Goal: Transaction & Acquisition: Purchase product/service

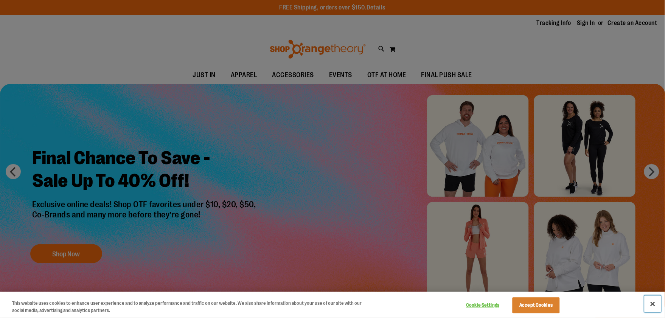
click at [652, 301] on button "Close" at bounding box center [653, 304] width 17 height 17
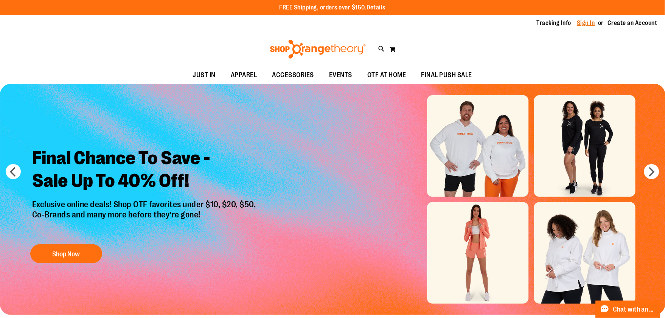
click at [582, 24] on link "Sign In" at bounding box center [586, 23] width 18 height 8
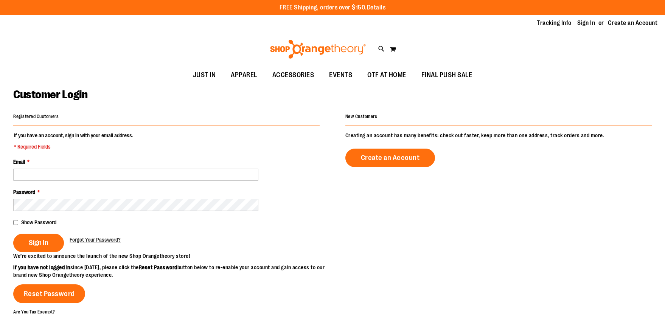
click at [202, 171] on input "Email *" at bounding box center [135, 175] width 245 height 12
type input "**********"
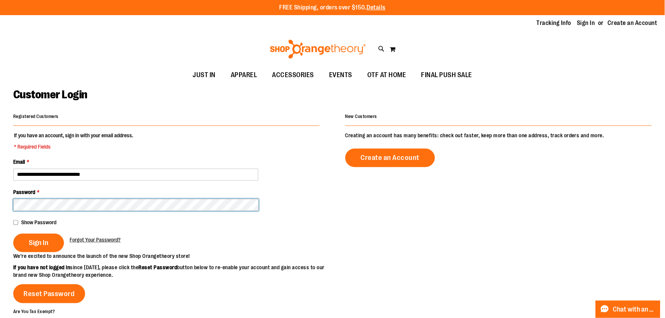
click at [13, 234] on button "Sign In" at bounding box center [38, 243] width 51 height 19
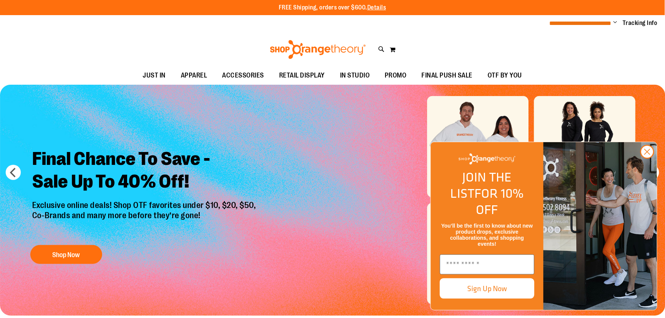
click at [570, 23] on span "**********" at bounding box center [581, 23] width 62 height 6
click at [617, 20] on span "Change" at bounding box center [616, 22] width 4 height 7
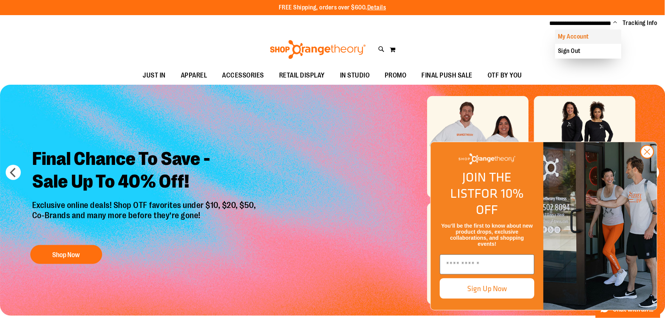
click at [591, 36] on link "My Account" at bounding box center [588, 37] width 66 height 14
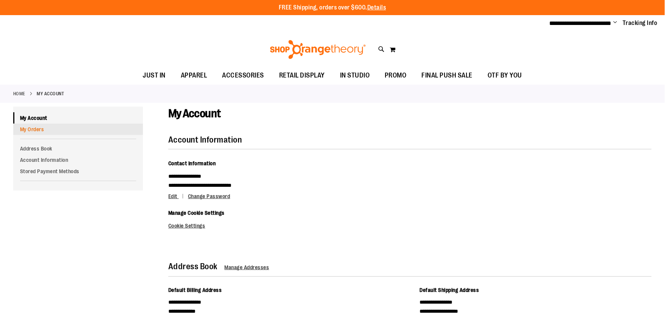
click at [43, 130] on link "My Orders" at bounding box center [78, 129] width 130 height 11
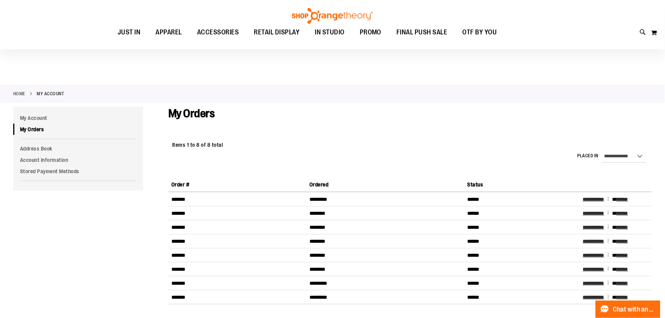
scroll to position [42, 0]
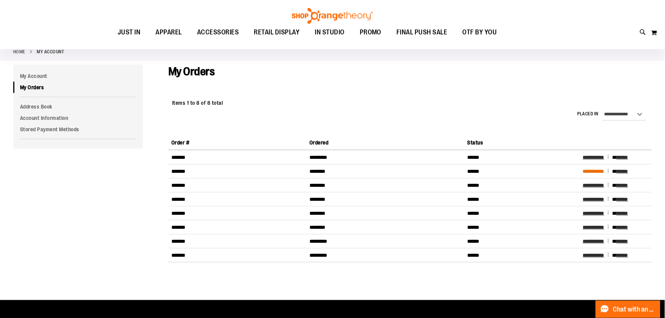
click at [600, 174] on span "**********" at bounding box center [594, 171] width 22 height 5
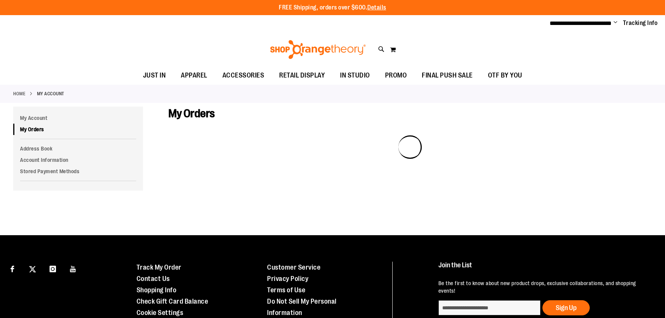
scroll to position [42, 0]
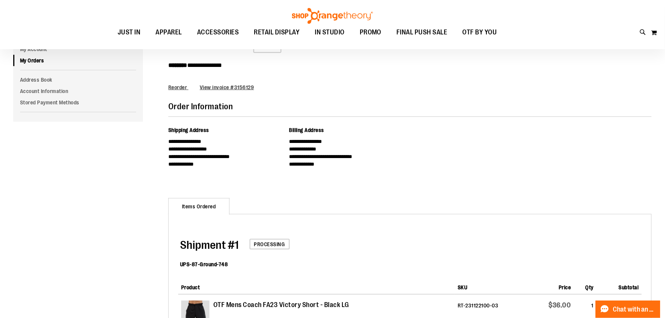
scroll to position [168, 0]
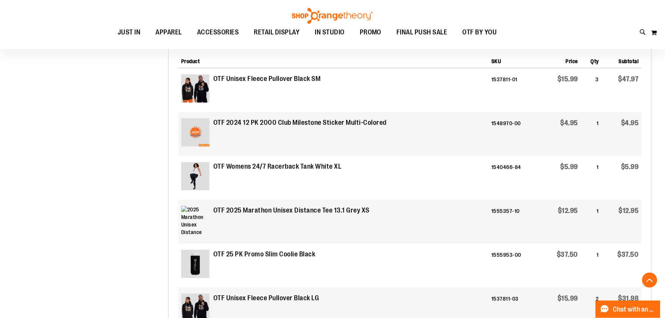
scroll to position [336, 0]
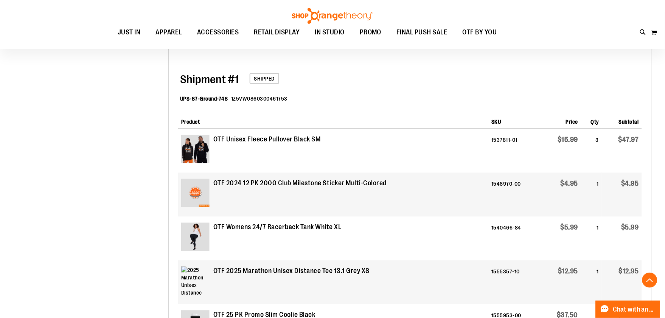
scroll to position [168, 0]
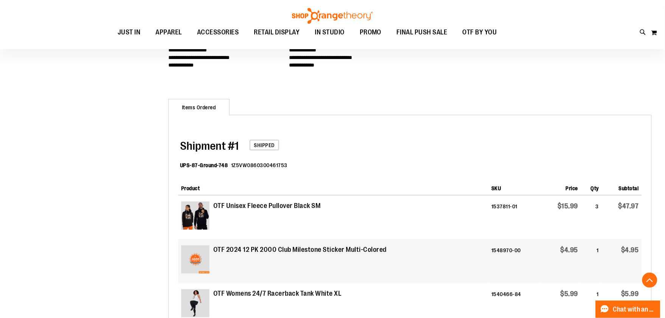
click at [274, 169] on dd "1Z5VW0860300461753" at bounding box center [259, 166] width 56 height 8
click at [400, 179] on dl "UPS-87-Ground-748 1Z5VW0860300461753" at bounding box center [411, 166] width 462 height 25
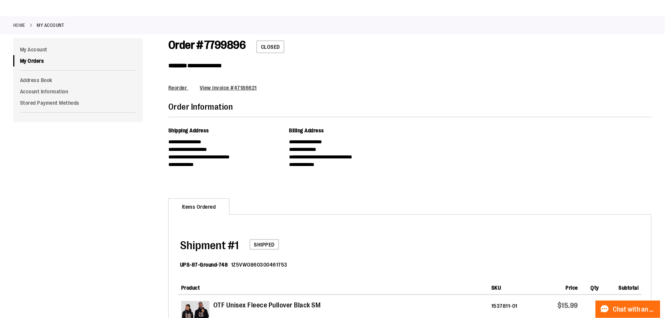
scroll to position [0, 0]
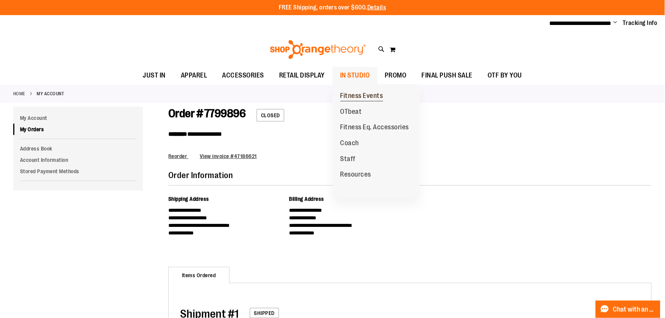
click at [357, 99] on span "Fitness Events" at bounding box center [361, 96] width 43 height 9
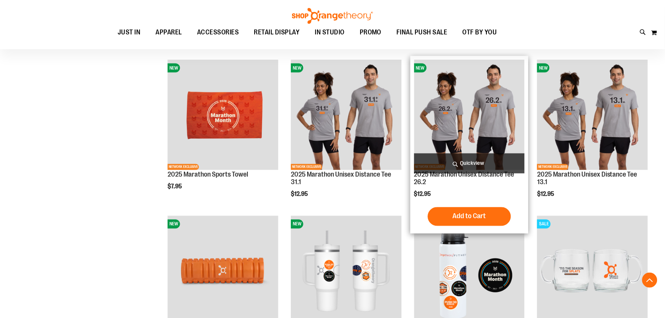
scroll to position [252, 0]
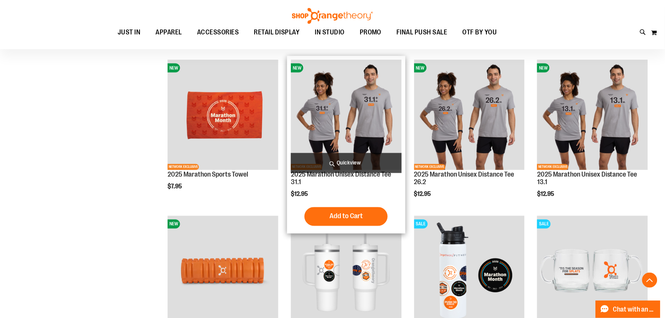
click at [346, 111] on img "product" at bounding box center [346, 115] width 111 height 111
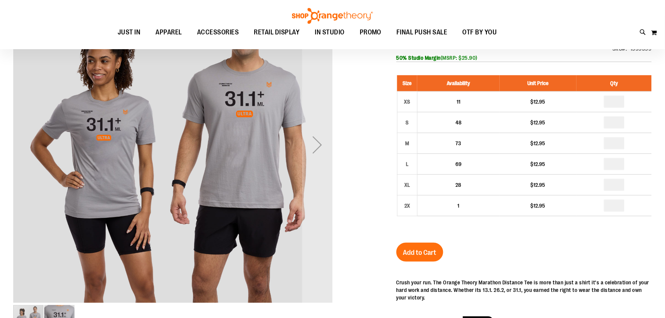
scroll to position [41, 0]
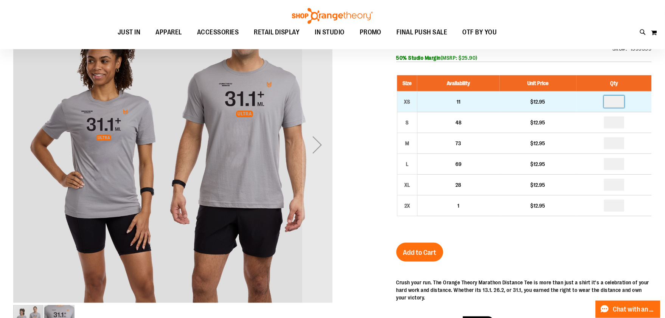
click at [617, 104] on input "number" at bounding box center [614, 102] width 20 height 12
type input "*"
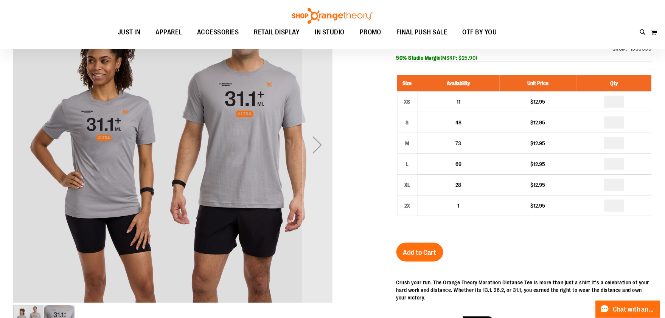
click at [417, 246] on div "2025 Marathon Unisex Distance Tee 31.1 $12.95 In stock Only %1 left SKU 1555359…" at bounding box center [523, 227] width 255 height 421
click at [420, 256] on span "Add to Cart" at bounding box center [419, 253] width 33 height 8
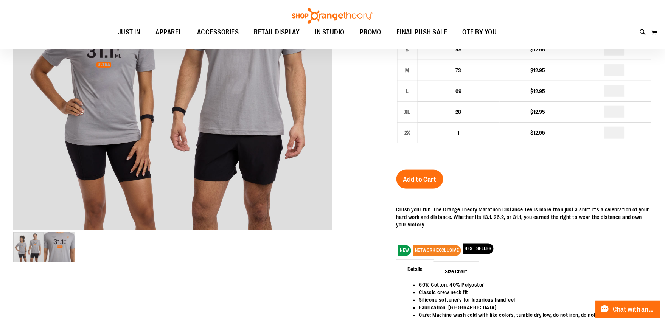
scroll to position [251, 0]
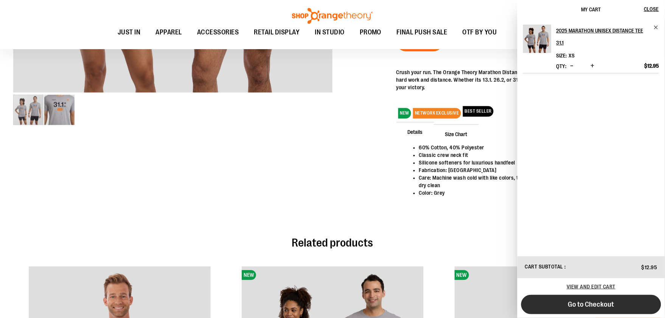
click at [582, 301] on span "Go to Checkout" at bounding box center [591, 304] width 46 height 8
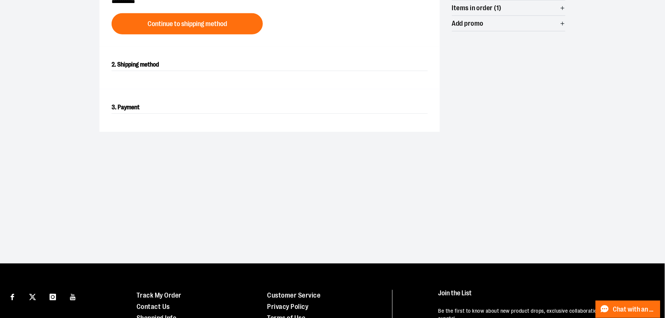
scroll to position [42, 0]
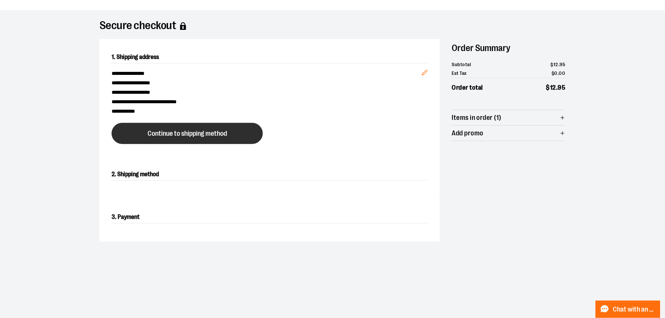
click at [173, 137] on span "Continue to shipping method" at bounding box center [187, 133] width 79 height 7
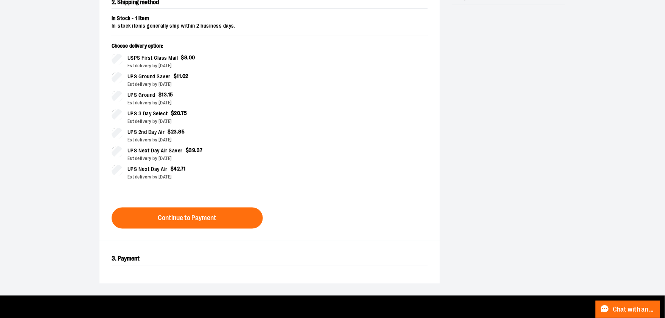
scroll to position [273, 0]
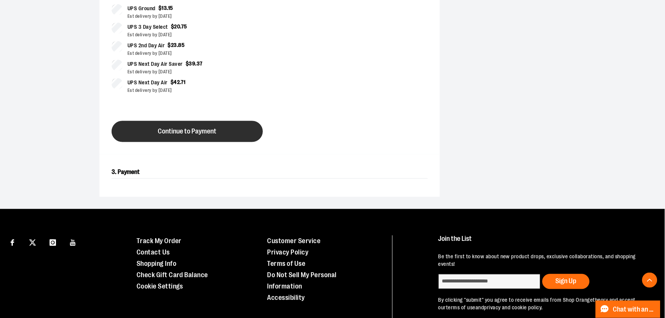
click at [167, 135] on span "Continue to Payment" at bounding box center [187, 131] width 59 height 7
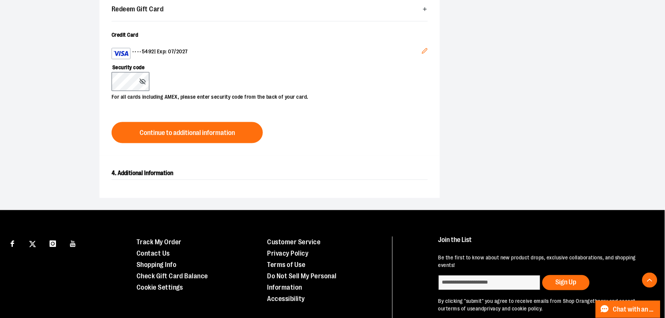
click at [252, 72] on label "Security code" at bounding box center [266, 65] width 309 height 13
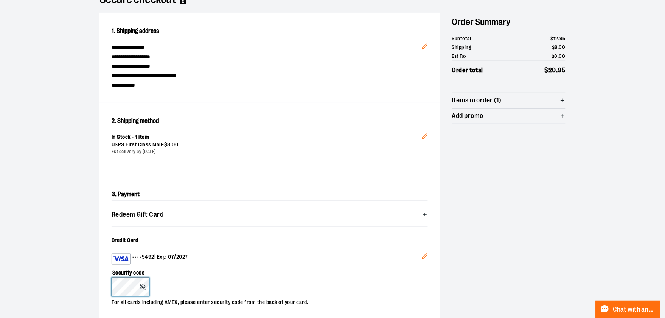
scroll to position [0, 0]
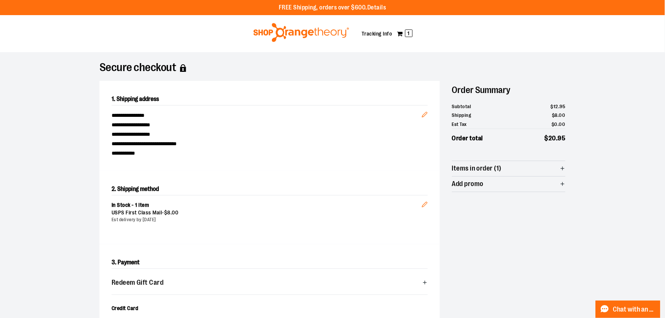
click at [313, 33] on img at bounding box center [301, 32] width 98 height 19
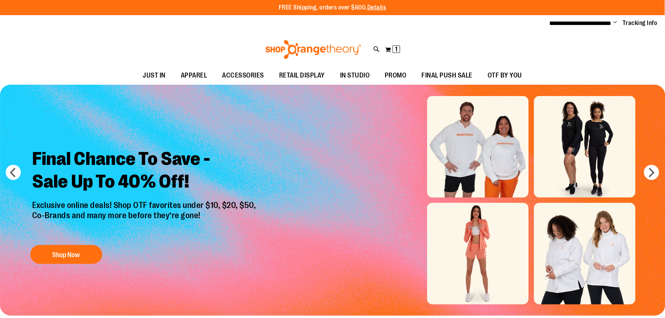
click at [613, 21] on ul "**********" at bounding box center [601, 23] width 114 height 9
click at [615, 23] on span "Change" at bounding box center [616, 22] width 4 height 7
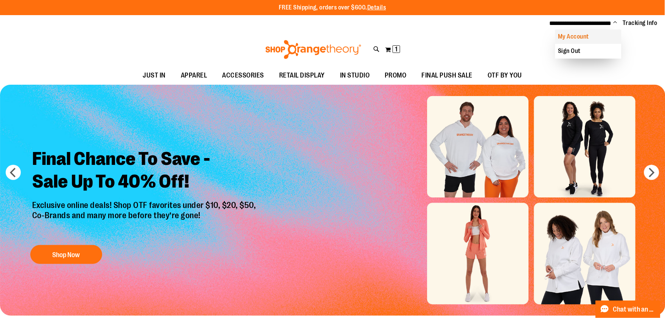
click at [595, 35] on link "My Account" at bounding box center [588, 37] width 66 height 14
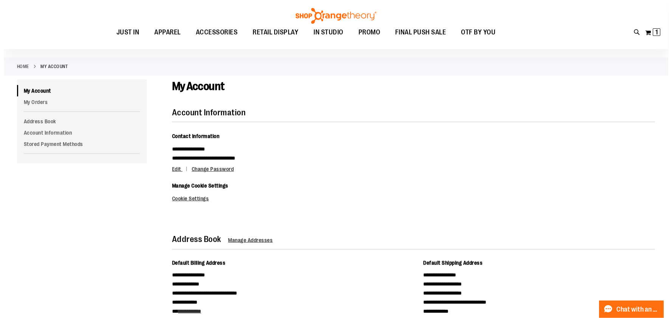
scroll to position [42, 0]
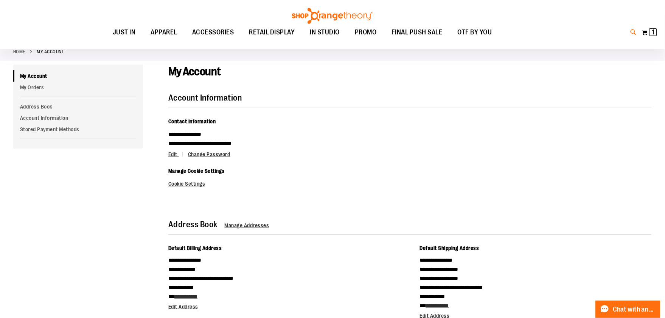
click at [631, 31] on icon at bounding box center [634, 32] width 6 height 9
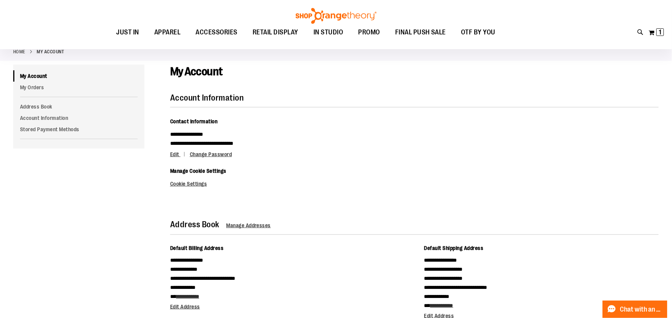
click at [322, 47] on input "Search" at bounding box center [336, 42] width 533 height 25
type input "********"
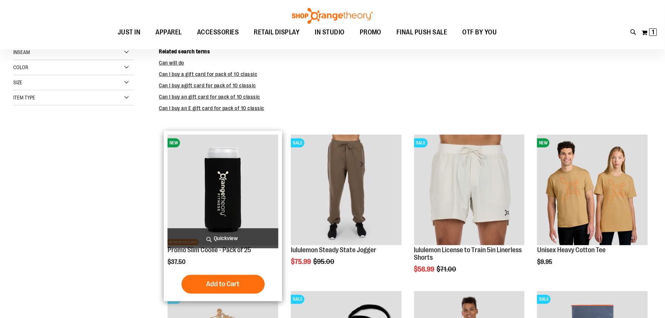
scroll to position [83, 0]
click at [236, 194] on img "product" at bounding box center [223, 190] width 111 height 111
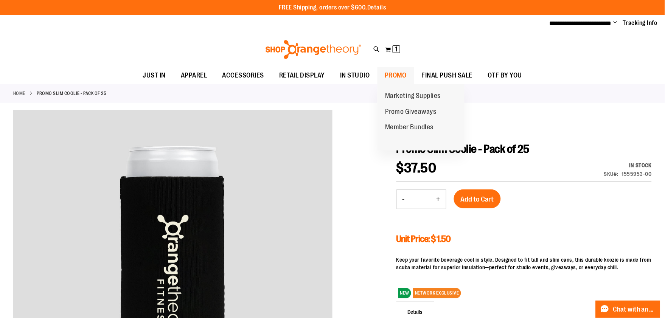
click at [405, 74] on span "PROMO" at bounding box center [396, 75] width 22 height 17
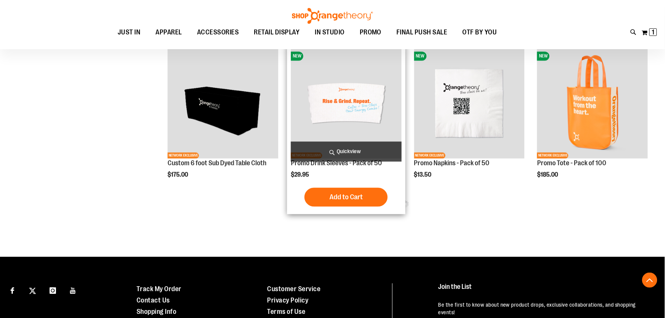
scroll to position [335, 0]
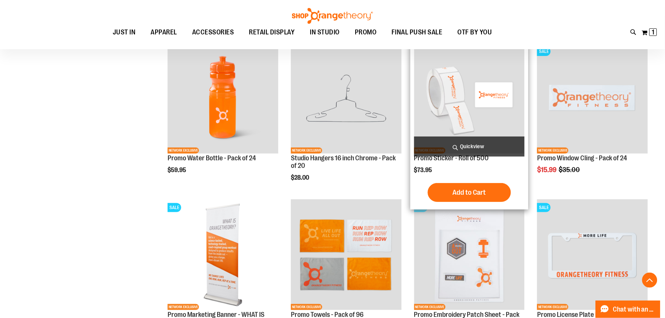
scroll to position [713, 0]
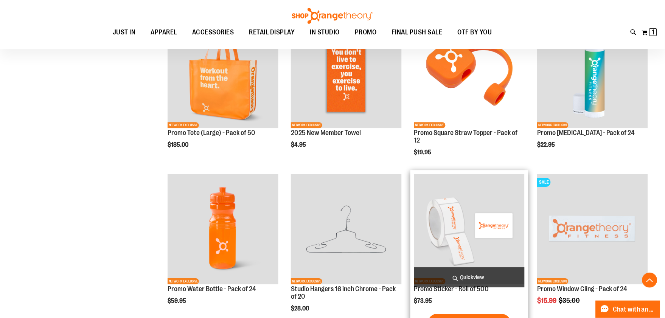
scroll to position [419, 0]
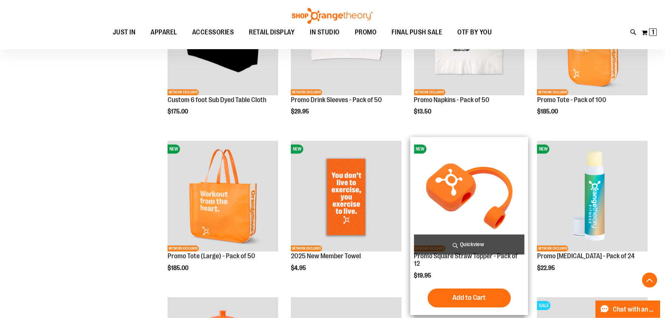
scroll to position [293, 0]
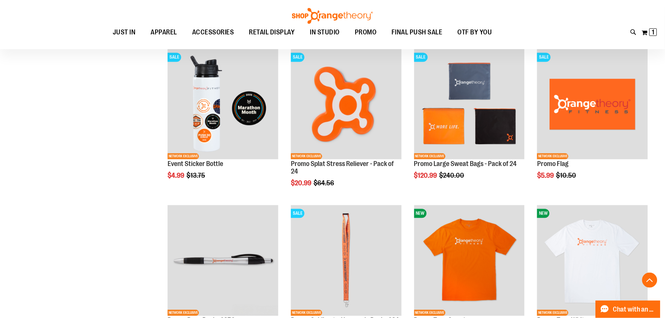
scroll to position [1134, 0]
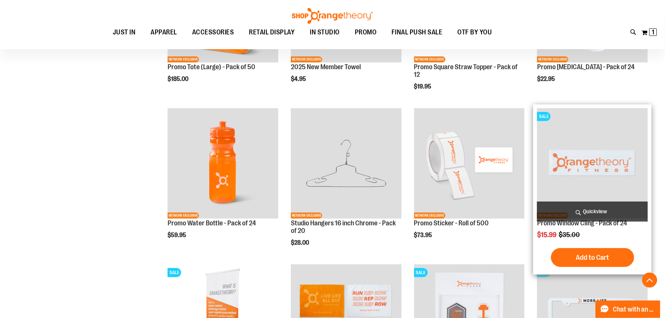
scroll to position [798, 0]
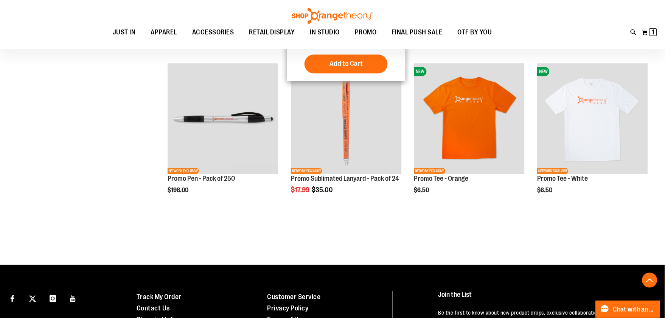
scroll to position [1260, 0]
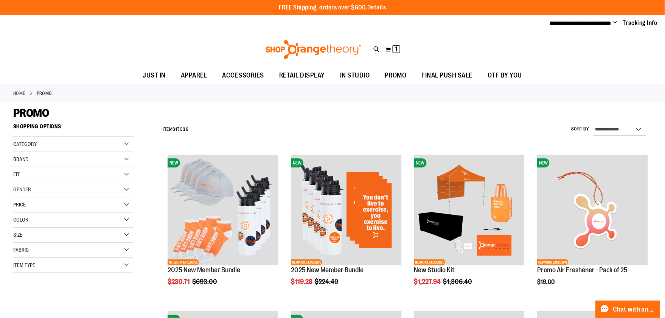
click at [616, 22] on span "Change" at bounding box center [616, 22] width 4 height 7
click at [604, 36] on link "My Account" at bounding box center [588, 37] width 66 height 14
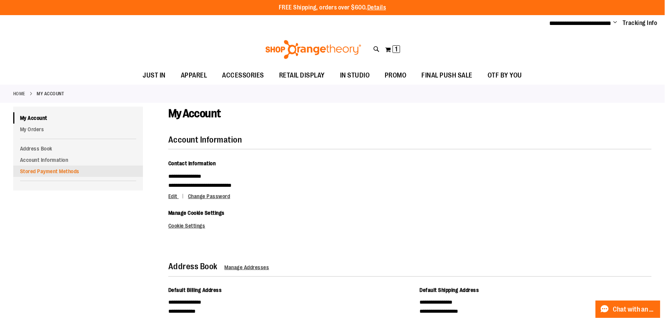
click at [58, 175] on link "Stored Payment Methods" at bounding box center [78, 171] width 130 height 11
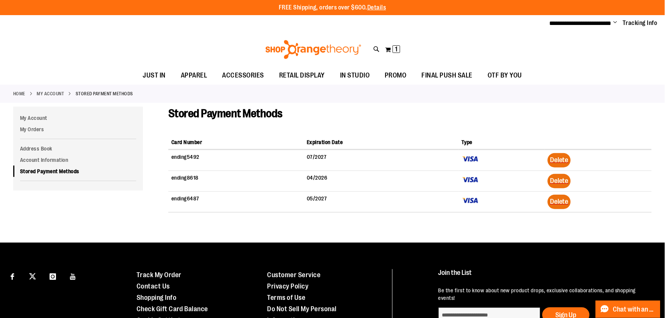
click at [197, 160] on td "ending 5492" at bounding box center [235, 160] width 135 height 21
drag, startPoint x: 237, startPoint y: 160, endPoint x: 252, endPoint y: 160, distance: 14.4
click at [252, 160] on td "ending 5492" at bounding box center [235, 160] width 135 height 21
click at [330, 161] on td "07/2027" at bounding box center [381, 160] width 155 height 21
click at [340, 161] on td "07/2027" at bounding box center [381, 160] width 155 height 21
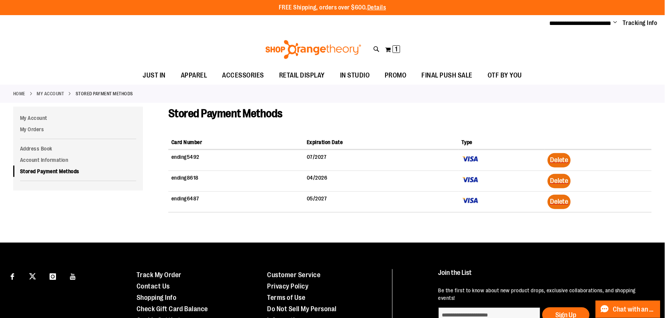
click at [479, 161] on img at bounding box center [470, 158] width 17 height 11
click at [568, 160] on span "Delete" at bounding box center [559, 160] width 19 height 8
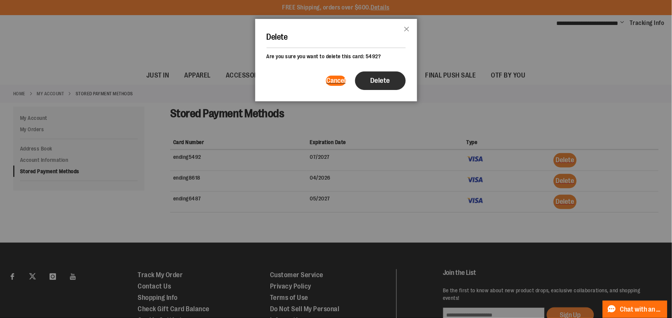
click at [380, 90] on button "Delete" at bounding box center [380, 80] width 51 height 19
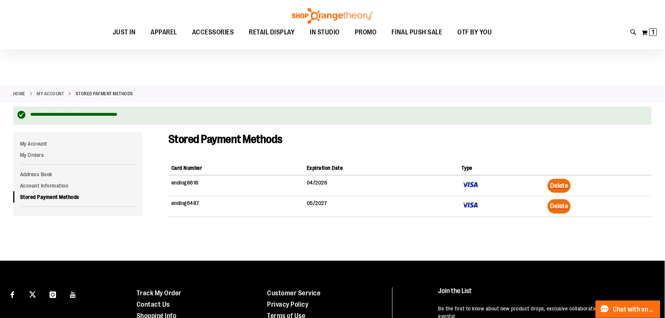
scroll to position [84, 0]
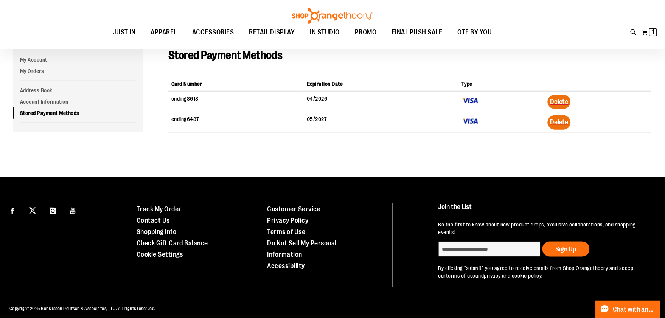
click at [249, 157] on div "Stored Payment Methods Stored Payment Methods Card Number Expiration Date Type …" at bounding box center [403, 104] width 496 height 113
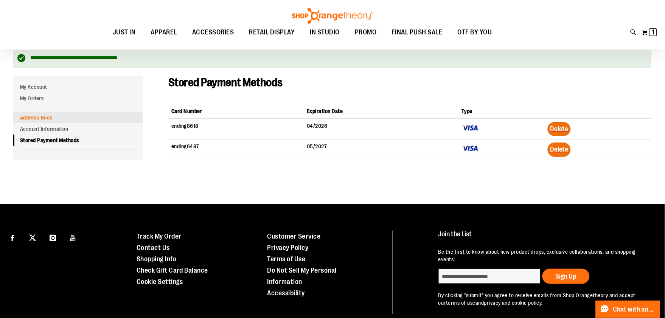
scroll to position [42, 0]
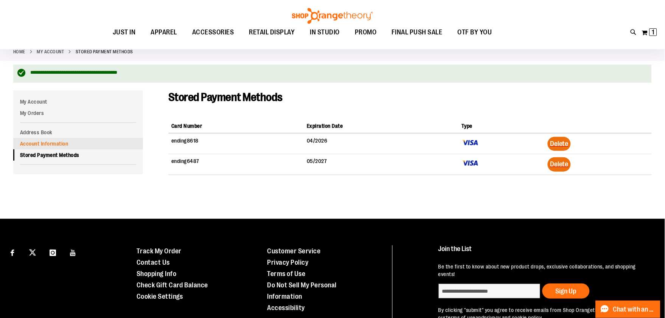
click at [51, 149] on link "Account Information" at bounding box center [78, 143] width 130 height 11
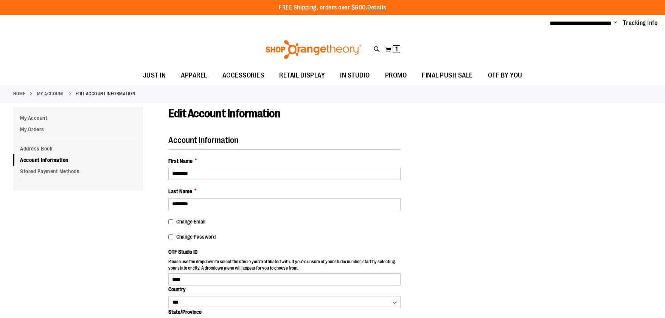
select select "***"
select select "**********"
select select "*****"
select select "****"
click at [51, 177] on link "Stored Payment Methods" at bounding box center [78, 171] width 130 height 11
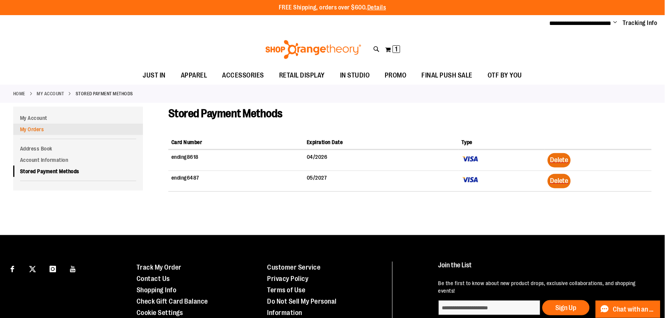
click at [40, 129] on link "My Orders" at bounding box center [78, 129] width 130 height 11
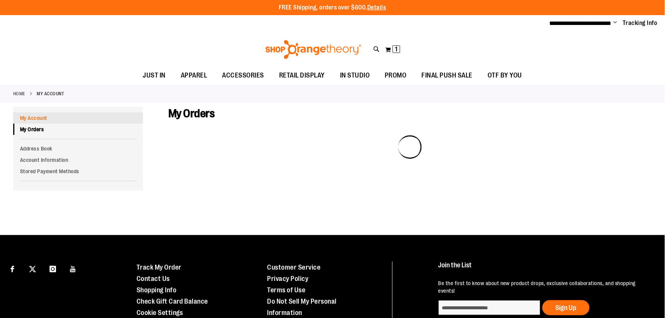
click at [42, 120] on link "My Account" at bounding box center [78, 117] width 130 height 11
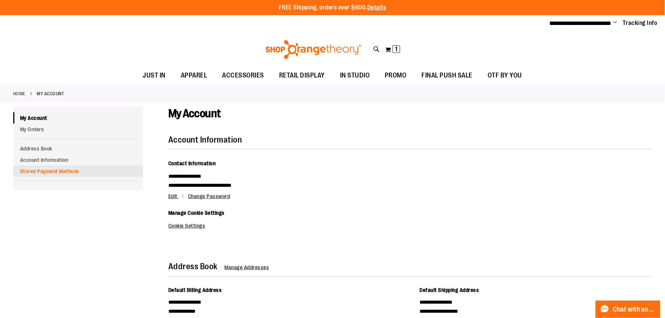
click at [51, 177] on link "Stored Payment Methods" at bounding box center [78, 171] width 130 height 11
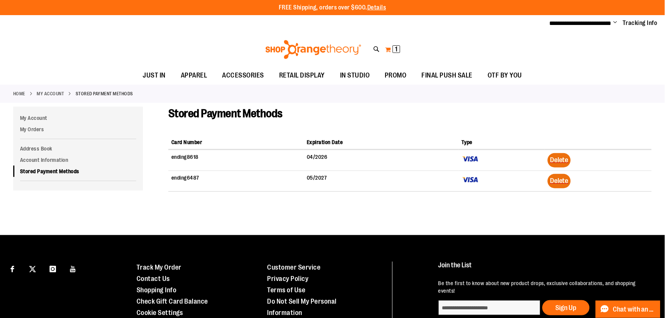
click at [391, 48] on button "My Cart 1 1 items" at bounding box center [393, 49] width 16 height 12
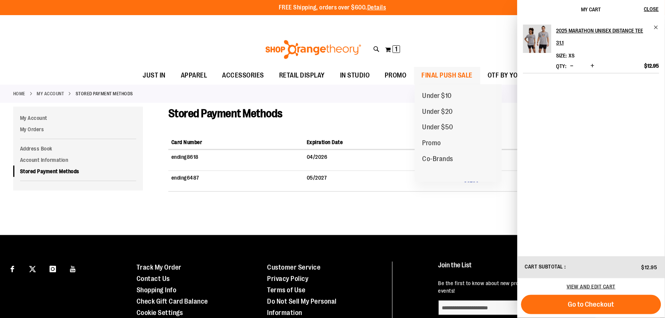
click at [449, 76] on span "FINAL PUSH SALE" at bounding box center [447, 75] width 51 height 17
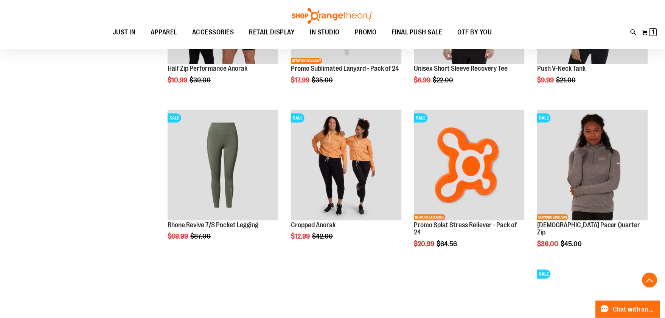
scroll to position [714, 0]
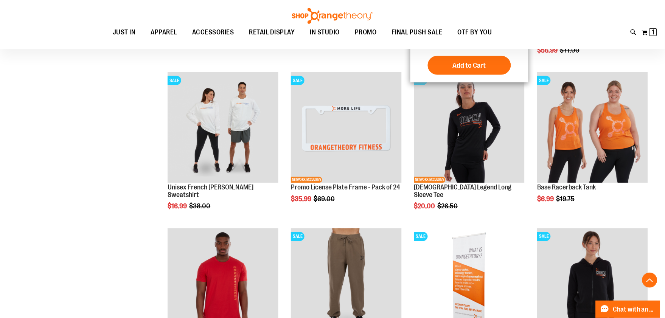
scroll to position [840, 0]
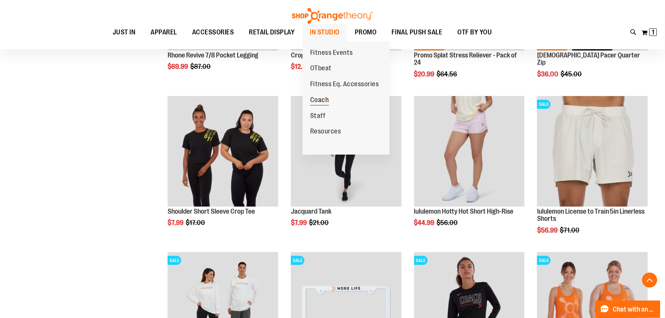
click at [320, 101] on span "Coach" at bounding box center [319, 100] width 19 height 9
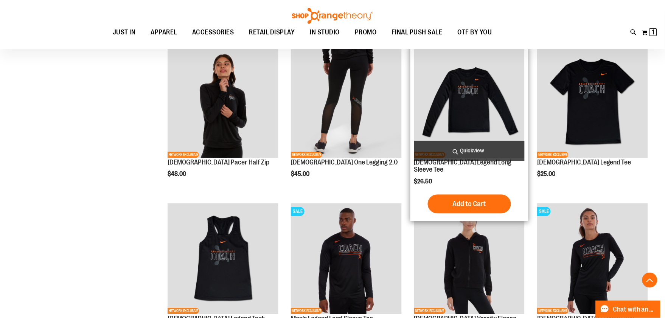
scroll to position [546, 0]
